Goal: Task Accomplishment & Management: Use online tool/utility

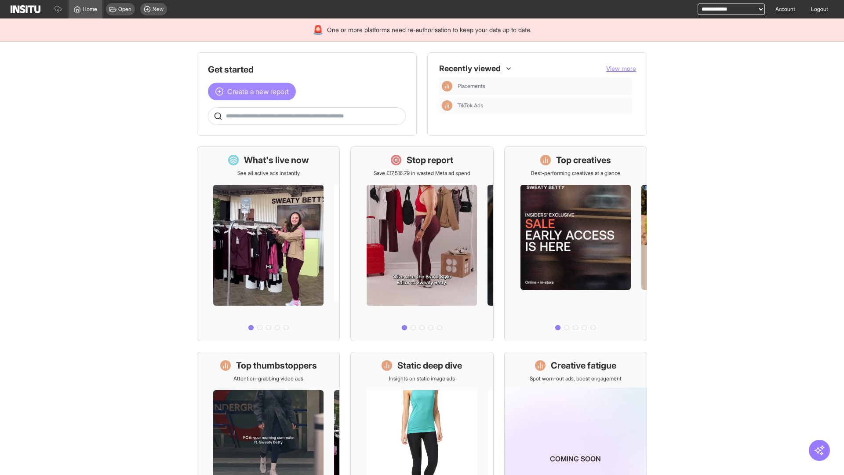
click at [254, 91] on span "Create a new report" at bounding box center [258, 91] width 62 height 11
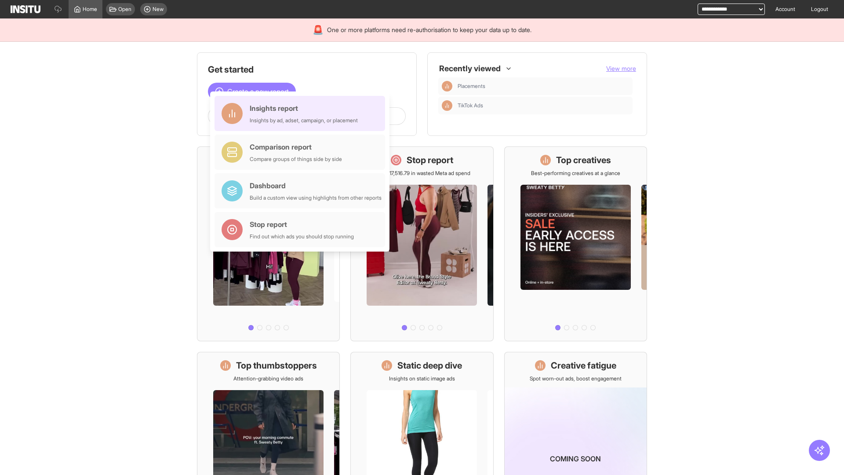
click at [302, 113] on div "Insights report Insights by ad, adset, campaign, or placement" at bounding box center [304, 113] width 108 height 21
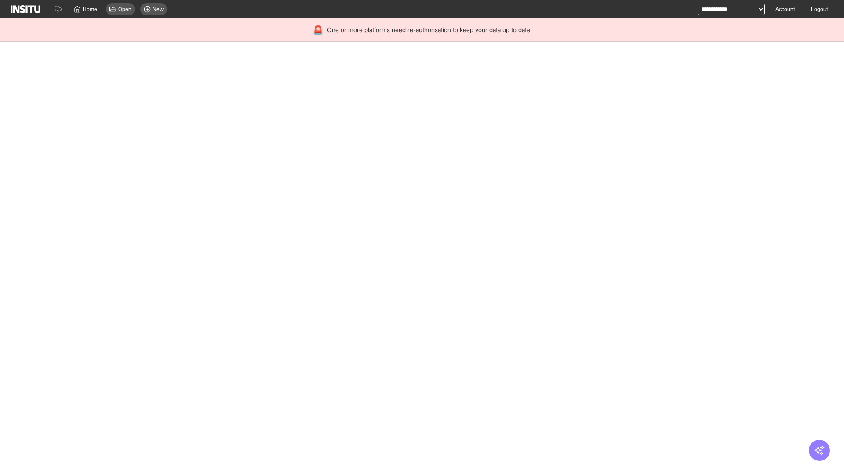
select select "**"
